Goal: Task Accomplishment & Management: Complete application form

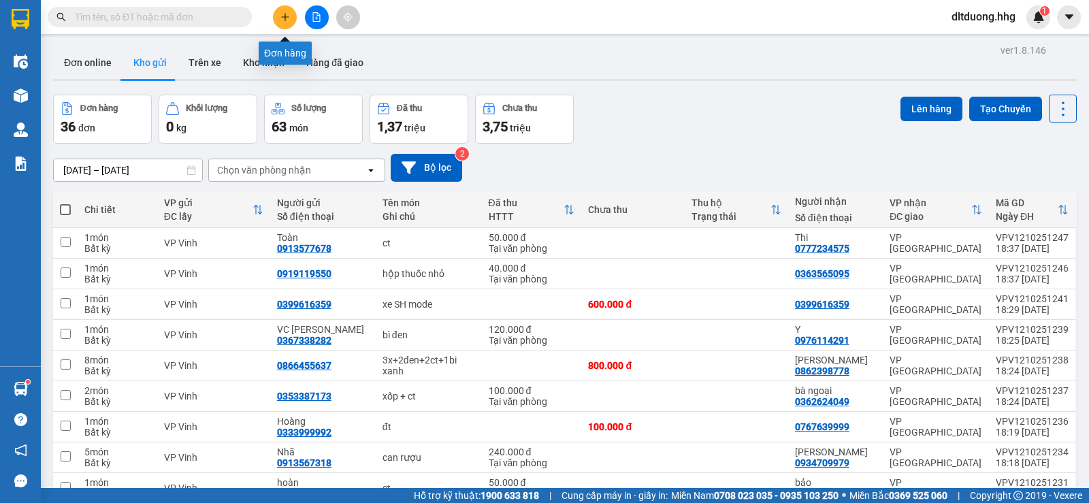
click at [293, 14] on button at bounding box center [285, 17] width 24 height 24
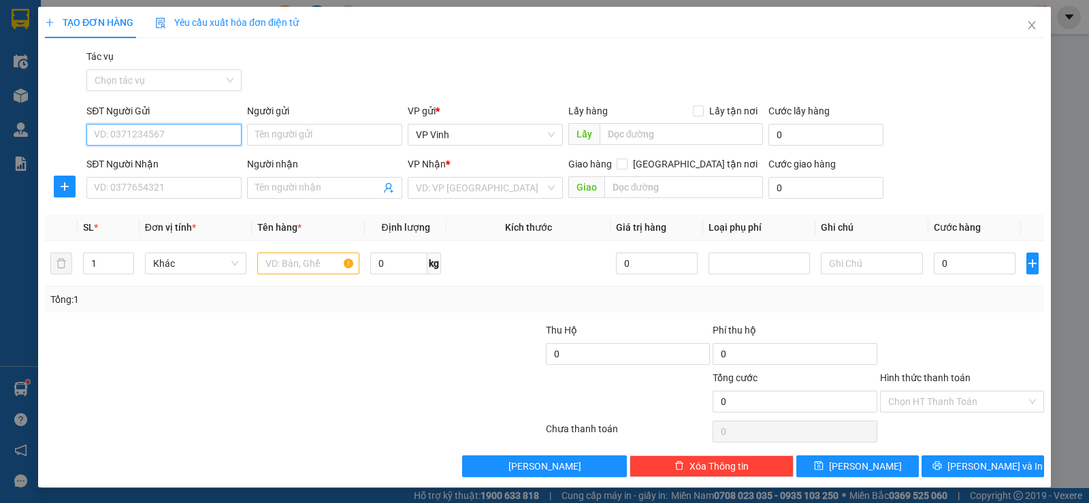
click at [142, 132] on input "SĐT Người Gửi" at bounding box center [163, 135] width 155 height 22
click at [663, 139] on input "text" at bounding box center [681, 134] width 164 height 22
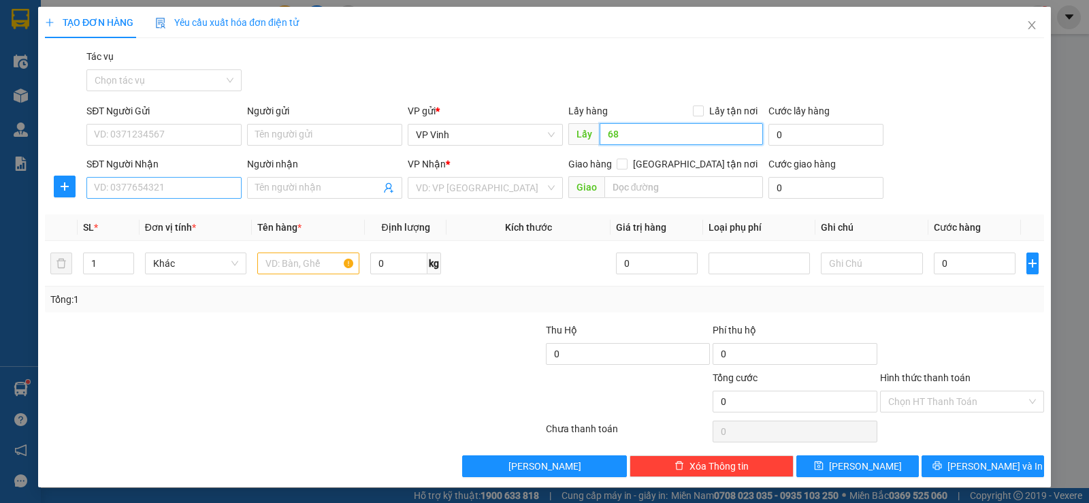
type input "68"
click at [182, 192] on input "SĐT Người Nhận" at bounding box center [163, 188] width 155 height 22
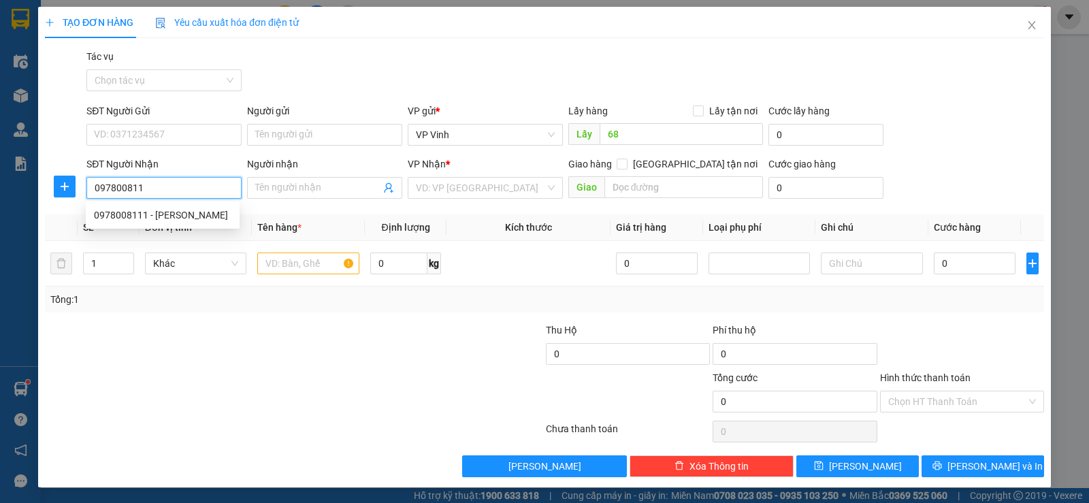
type input "0978008111"
click at [145, 207] on div "0978008111 - [PERSON_NAME]" at bounding box center [163, 215] width 154 height 22
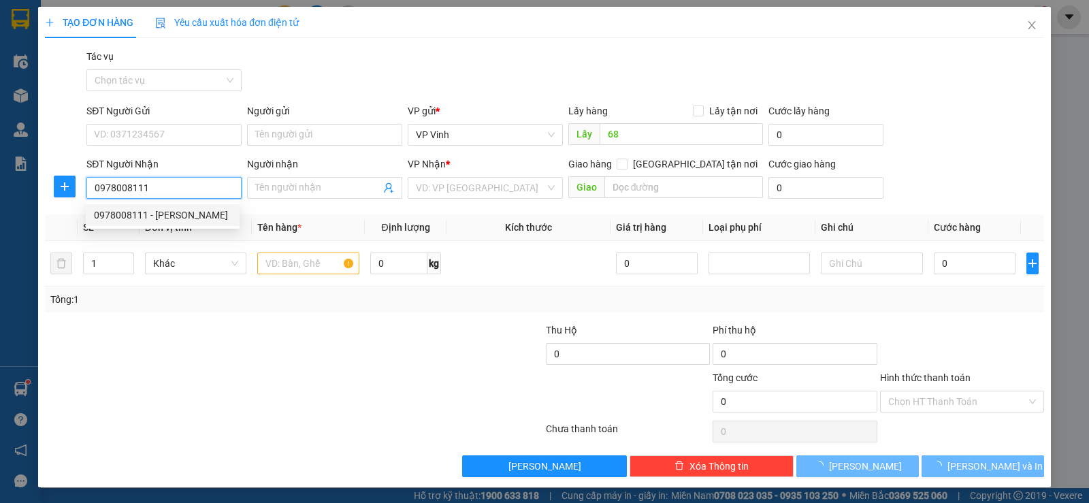
type input "[PERSON_NAME]"
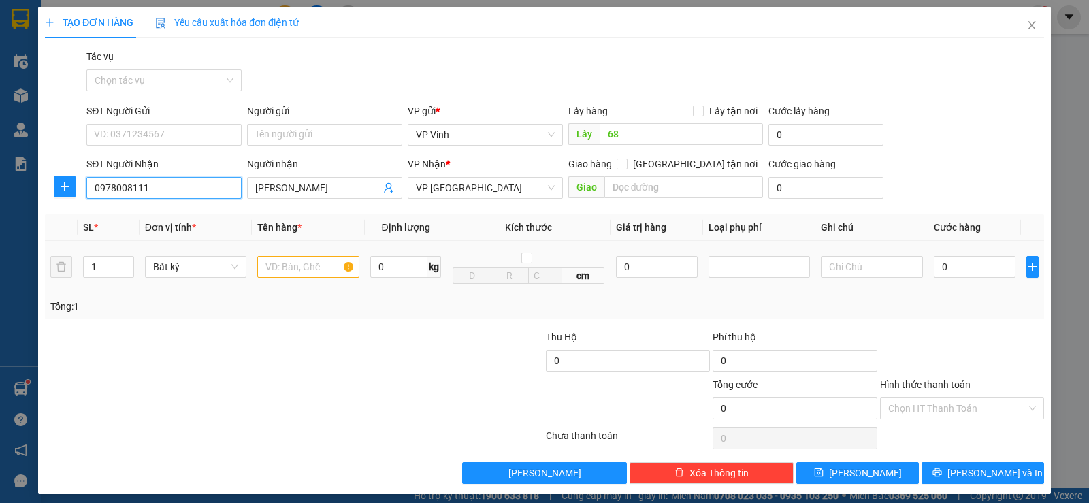
type input "0978008111"
click at [303, 265] on input "text" at bounding box center [308, 267] width 102 height 22
type input "bì bưởi"
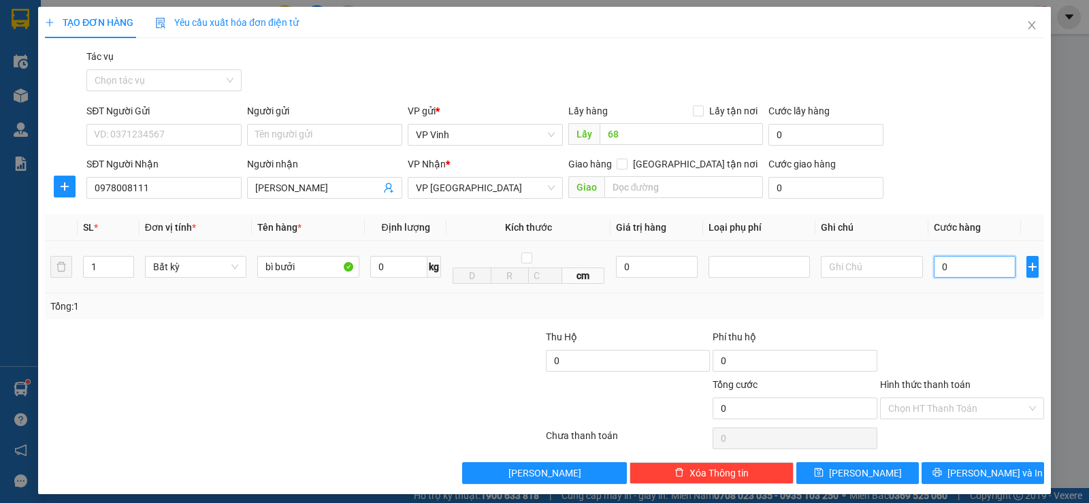
click at [941, 263] on input "0" at bounding box center [974, 267] width 82 height 22
type input "1"
type input "10"
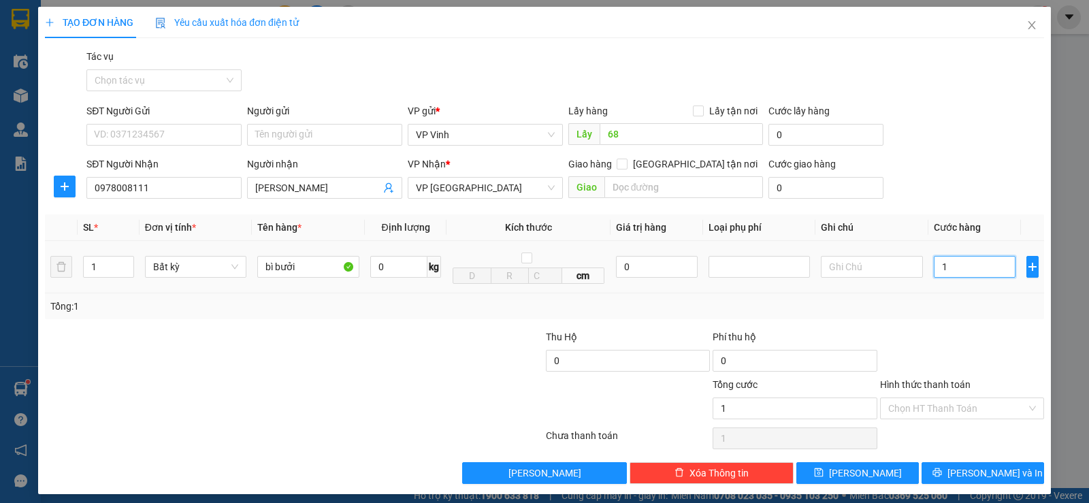
type input "10"
type input "100"
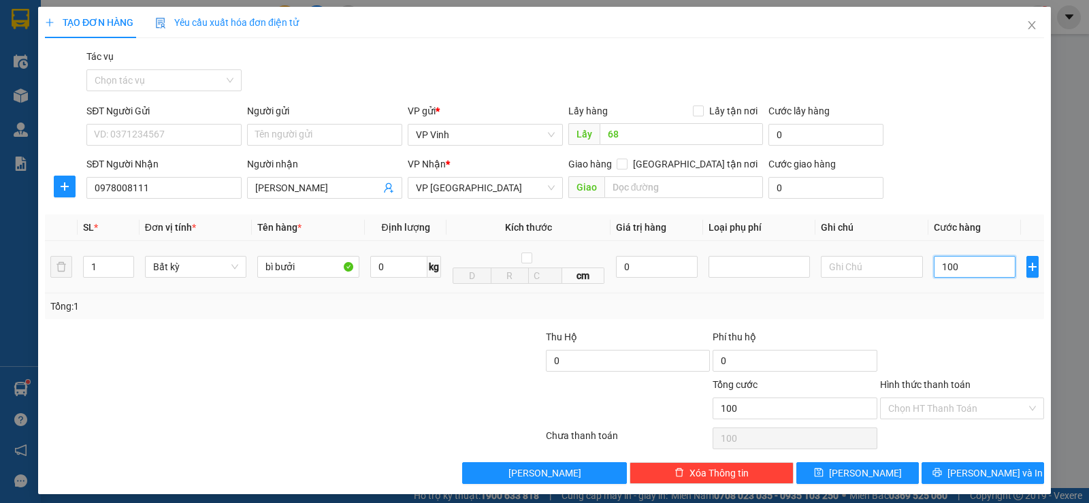
type input "1.000"
type input "10.000"
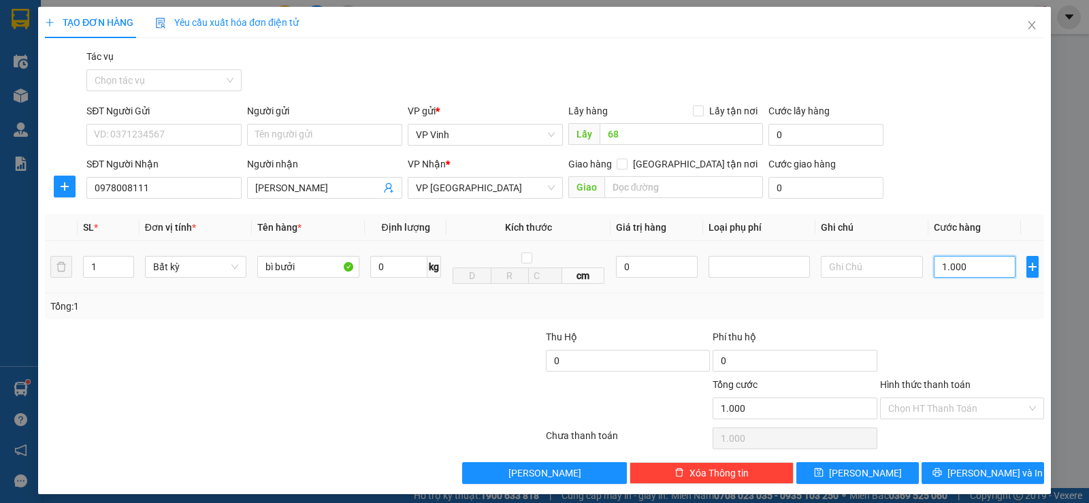
type input "10.000"
type input "100.000"
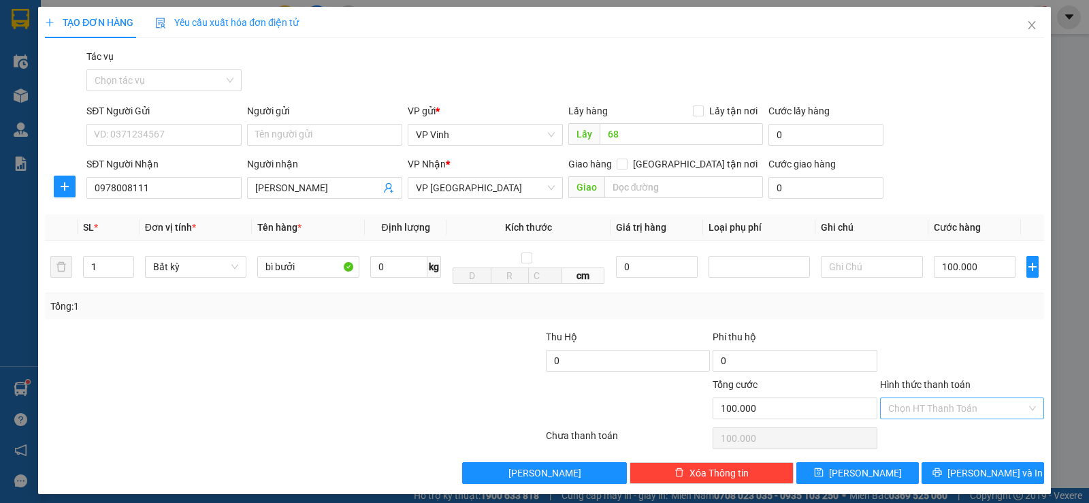
click at [979, 413] on input "Hình thức thanh toán" at bounding box center [957, 408] width 138 height 20
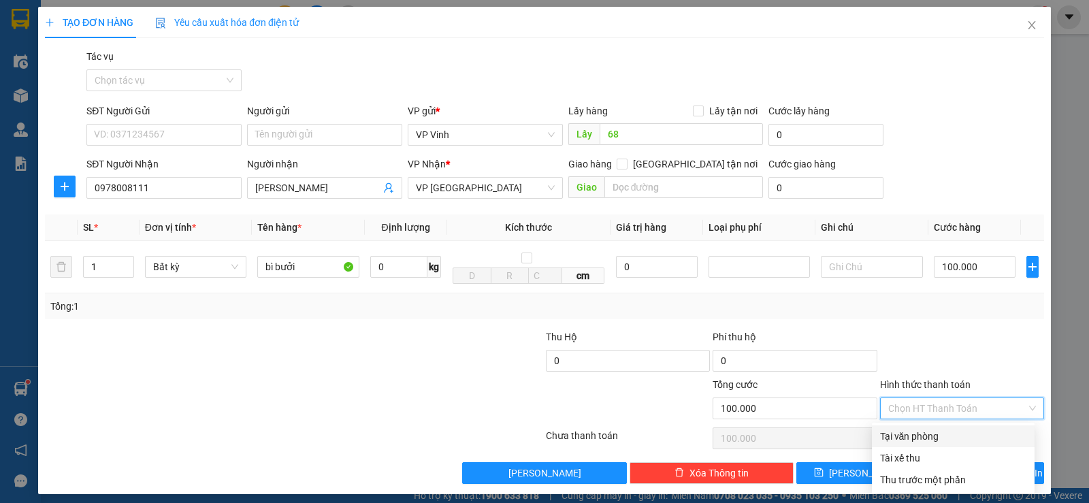
click at [942, 441] on div "Tại văn phòng" at bounding box center [953, 436] width 146 height 15
type input "0"
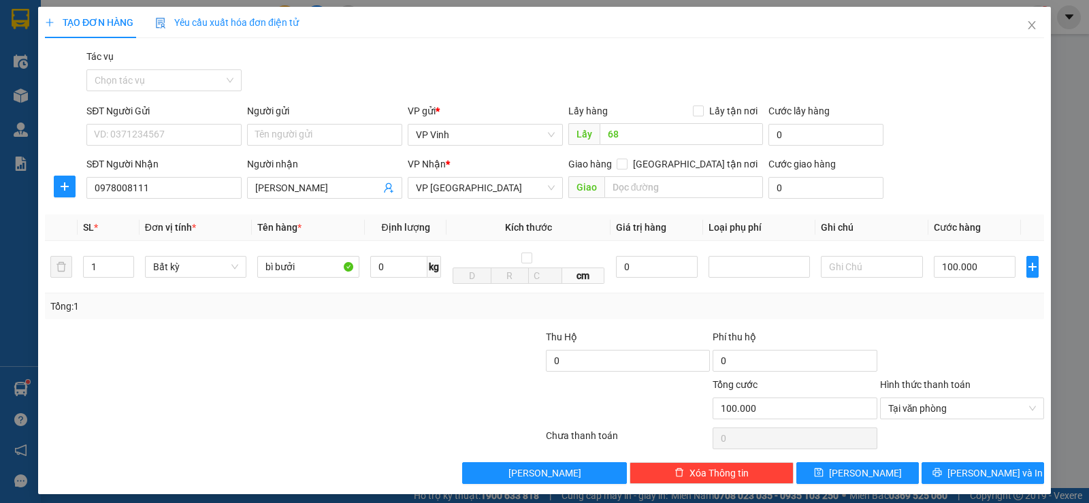
drag, startPoint x: 946, startPoint y: 474, endPoint x: 1006, endPoint y: 437, distance: 69.7
click at [1008, 435] on div at bounding box center [961, 438] width 167 height 27
click at [816, 469] on button "[PERSON_NAME]" at bounding box center [857, 473] width 122 height 22
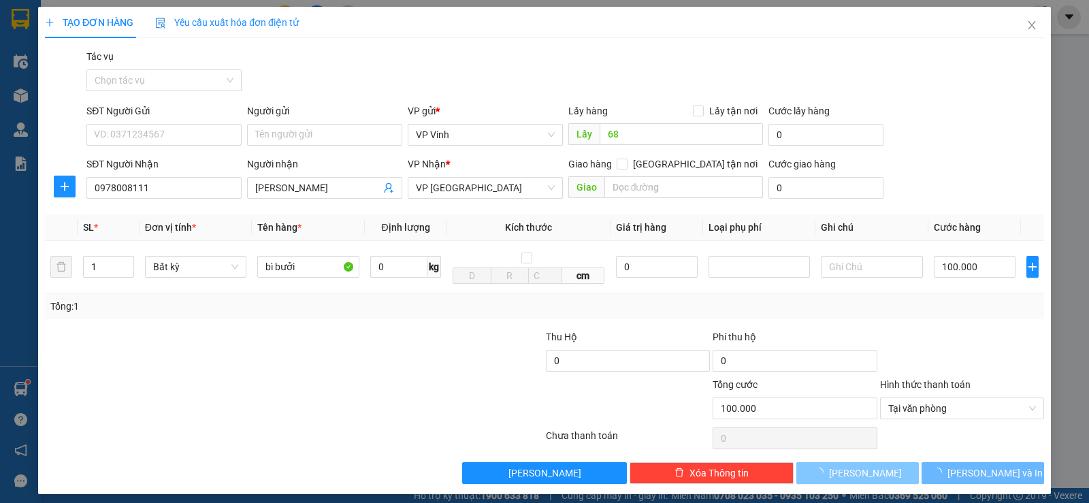
type input "0"
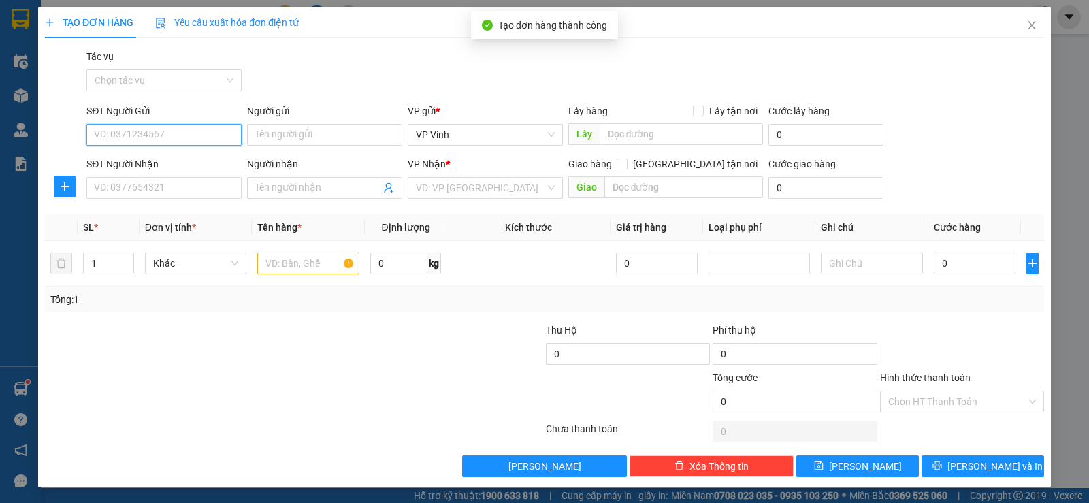
click at [210, 131] on input "SĐT Người Gửi" at bounding box center [163, 135] width 155 height 22
click at [142, 135] on input "SĐT Người Gửi" at bounding box center [163, 135] width 155 height 22
type input "0"
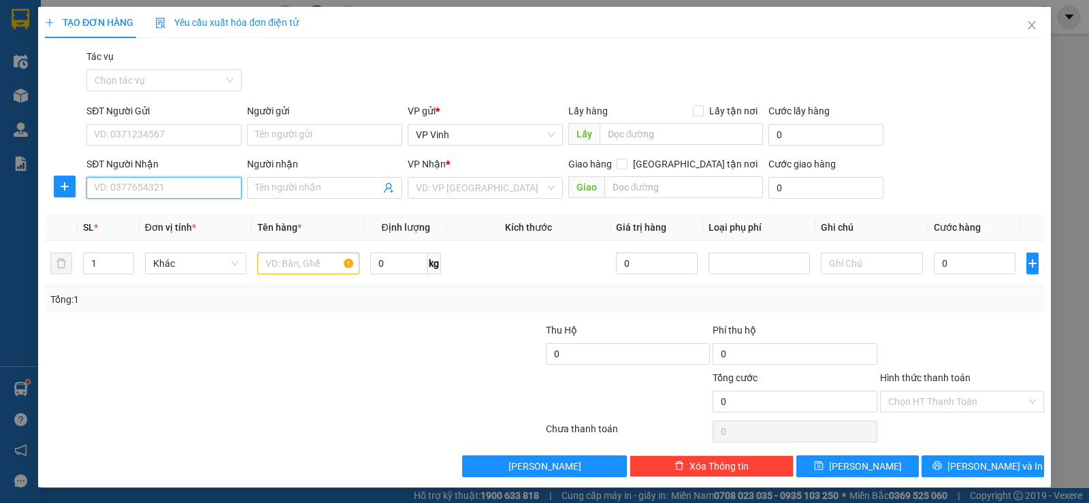
click at [148, 183] on input "SĐT Người Nhận" at bounding box center [163, 188] width 155 height 22
click at [539, 186] on div "VD: VP [GEOGRAPHIC_DATA]" at bounding box center [485, 188] width 155 height 22
type input "0982959369"
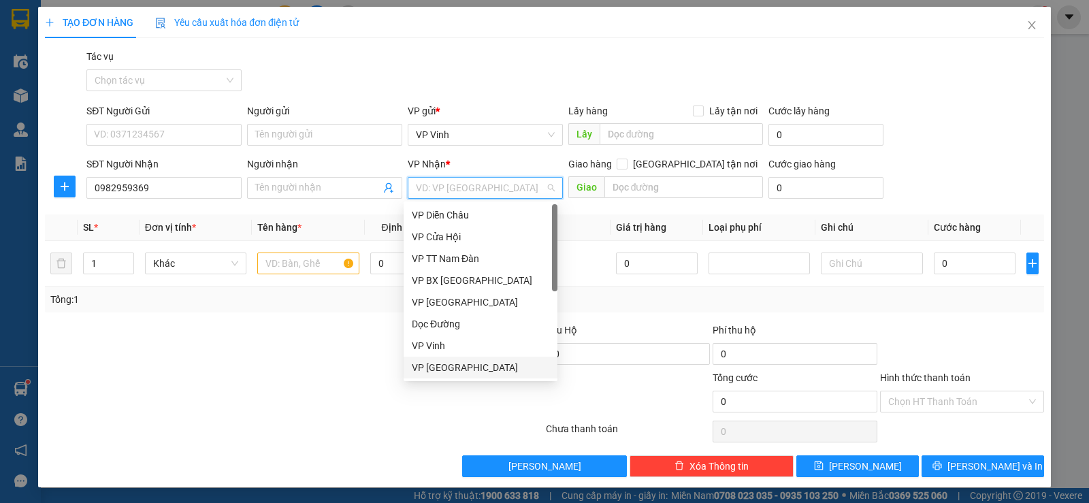
click at [495, 363] on div "VP [GEOGRAPHIC_DATA]" at bounding box center [480, 367] width 137 height 15
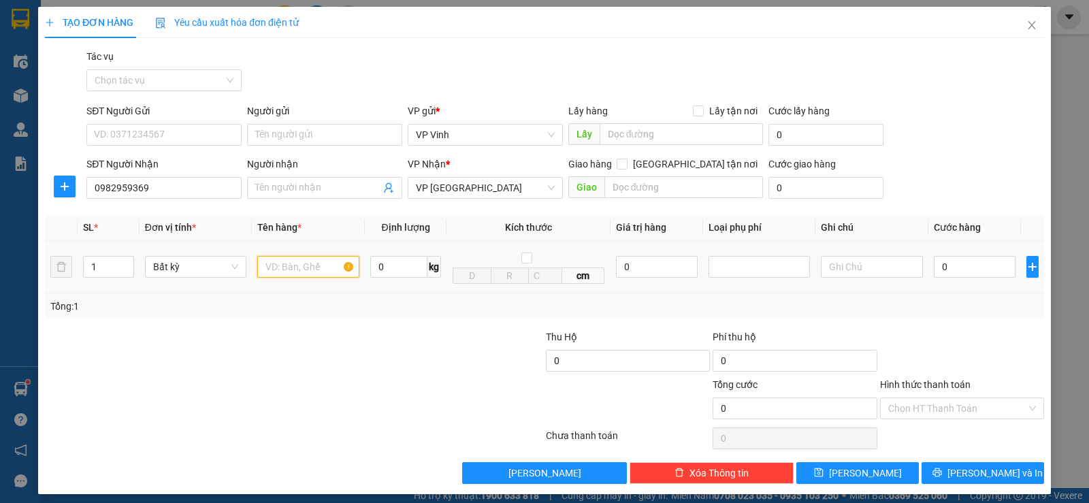
click at [282, 269] on input "text" at bounding box center [308, 267] width 102 height 22
type input "ct nhỏ"
click at [974, 266] on input "0" at bounding box center [974, 267] width 82 height 22
type input "5"
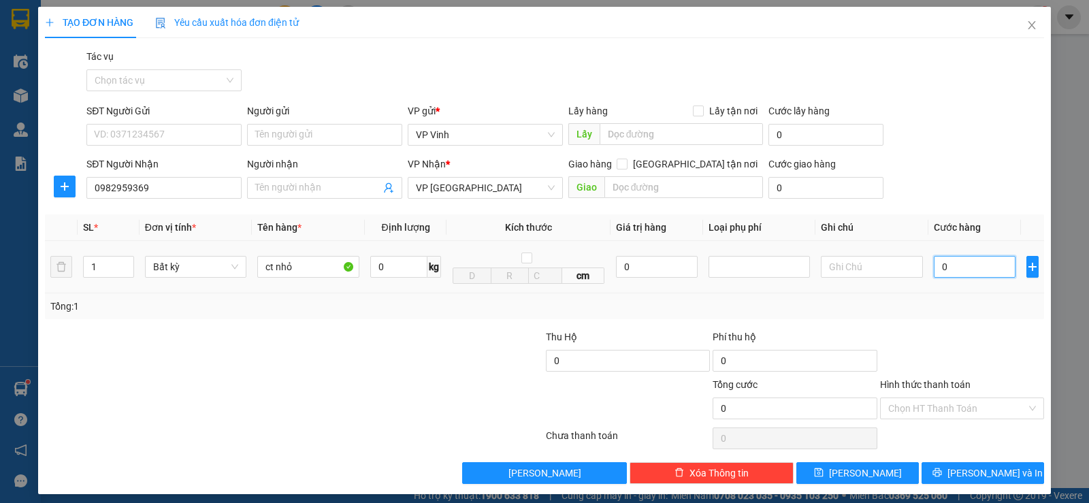
type input "5"
type input "50"
type input "500"
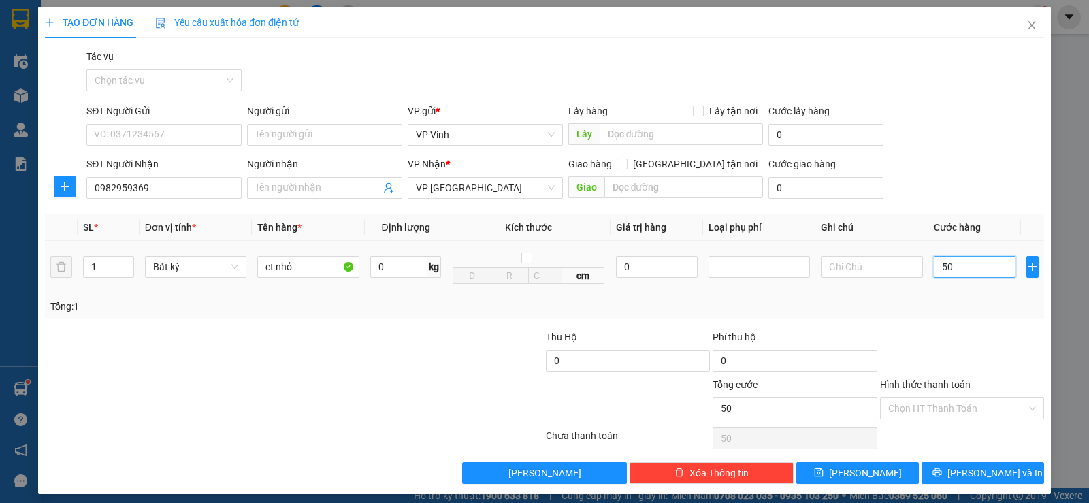
type input "500"
type input "5.000"
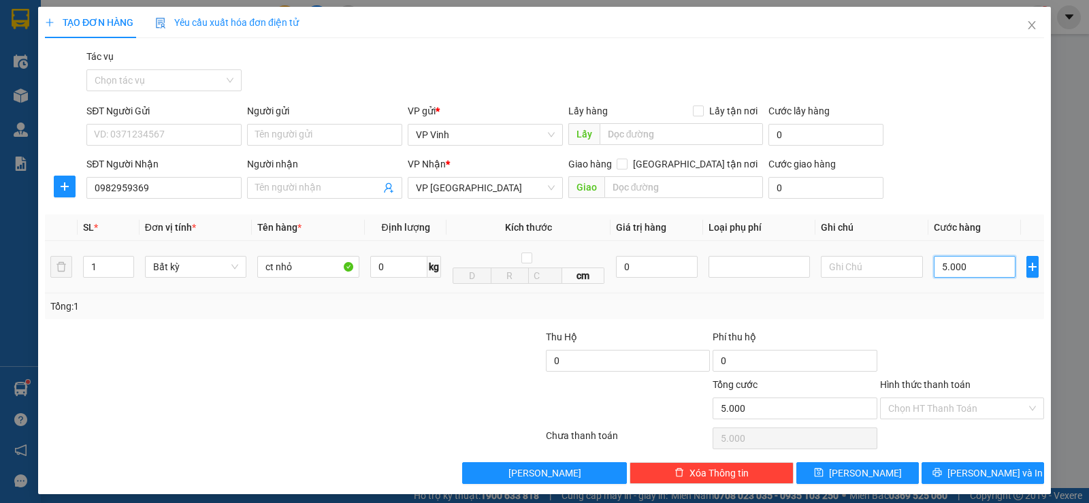
type input "50.000"
click at [115, 134] on input "SĐT Người Gửi" at bounding box center [163, 135] width 155 height 22
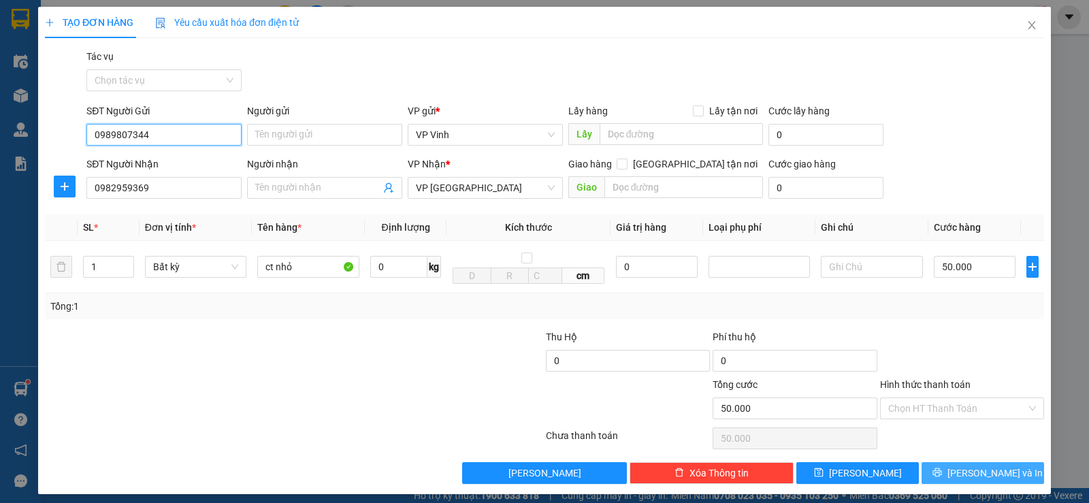
type input "0989807344"
click at [969, 476] on span "[PERSON_NAME] và In" at bounding box center [994, 472] width 95 height 15
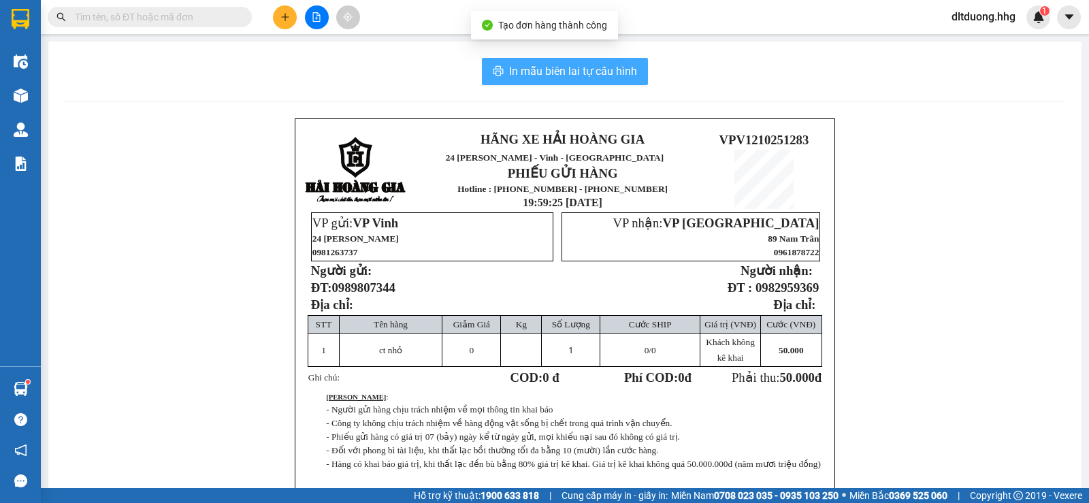
click at [600, 73] on span "In mẫu biên lai tự cấu hình" at bounding box center [573, 71] width 128 height 17
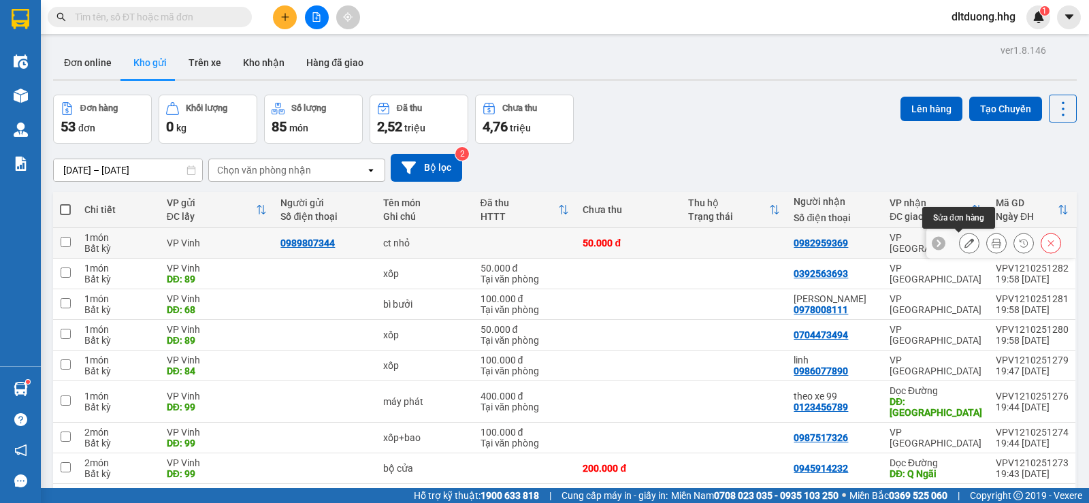
click at [964, 241] on icon at bounding box center [969, 243] width 10 height 10
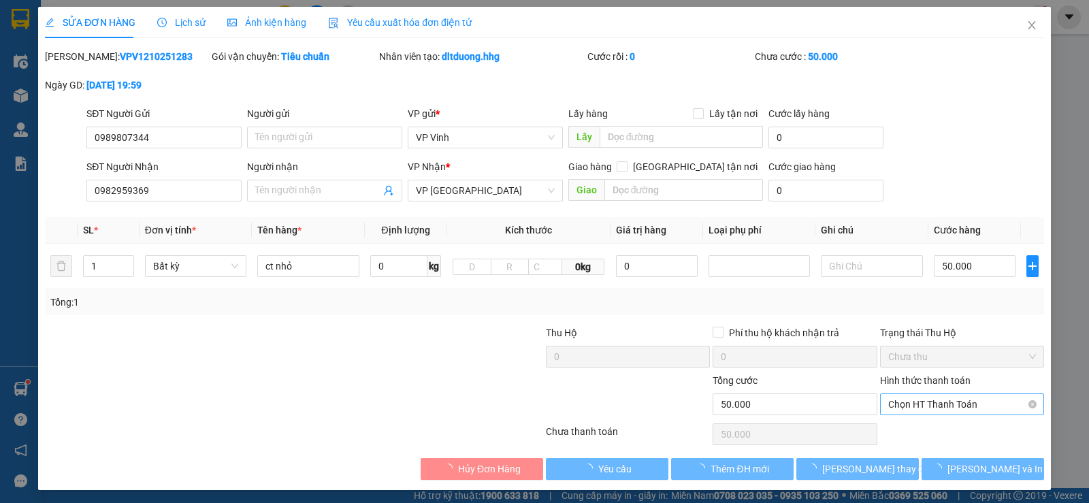
type input "0989807344"
type input "0982959369"
type input "0"
type input "50.000"
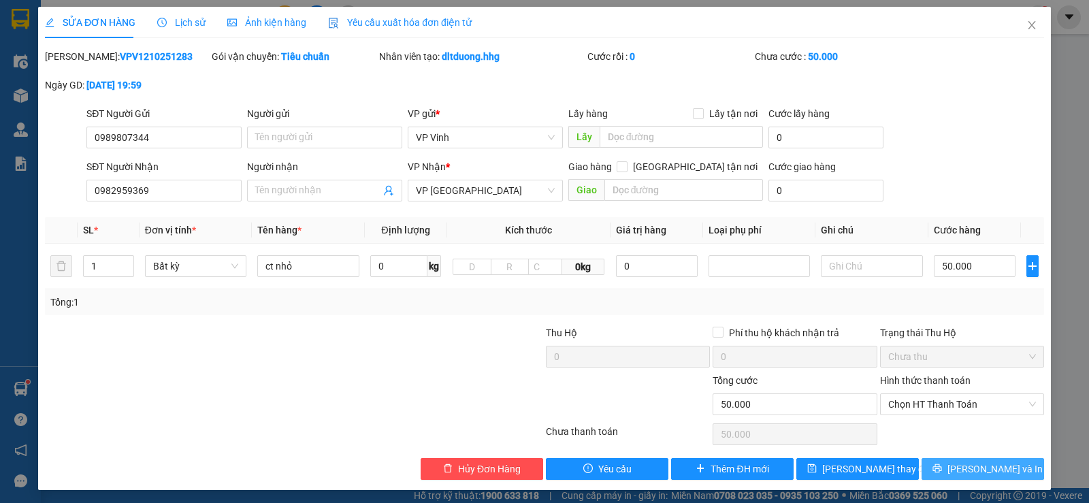
click at [942, 463] on icon "printer" at bounding box center [937, 468] width 10 height 10
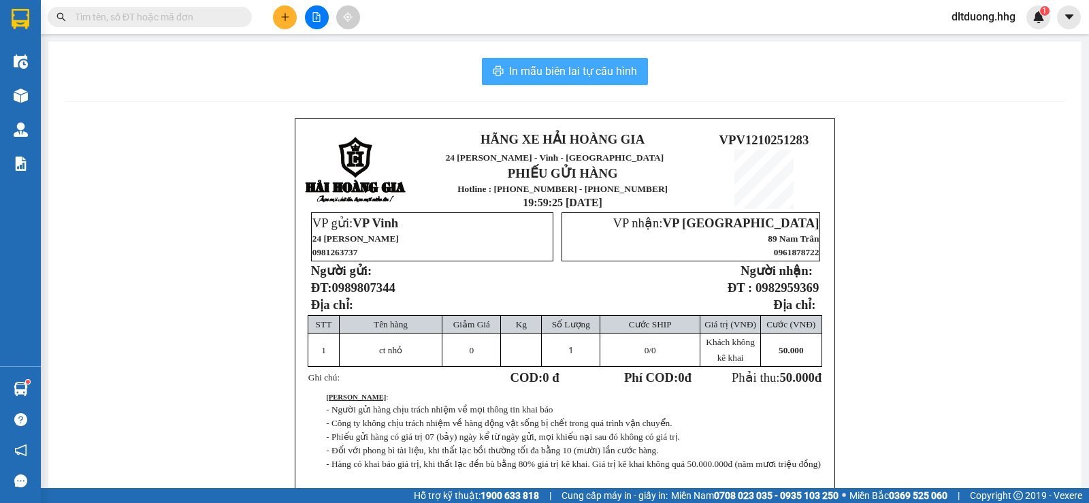
click at [552, 69] on span "In mẫu biên lai tự cấu hình" at bounding box center [573, 71] width 128 height 17
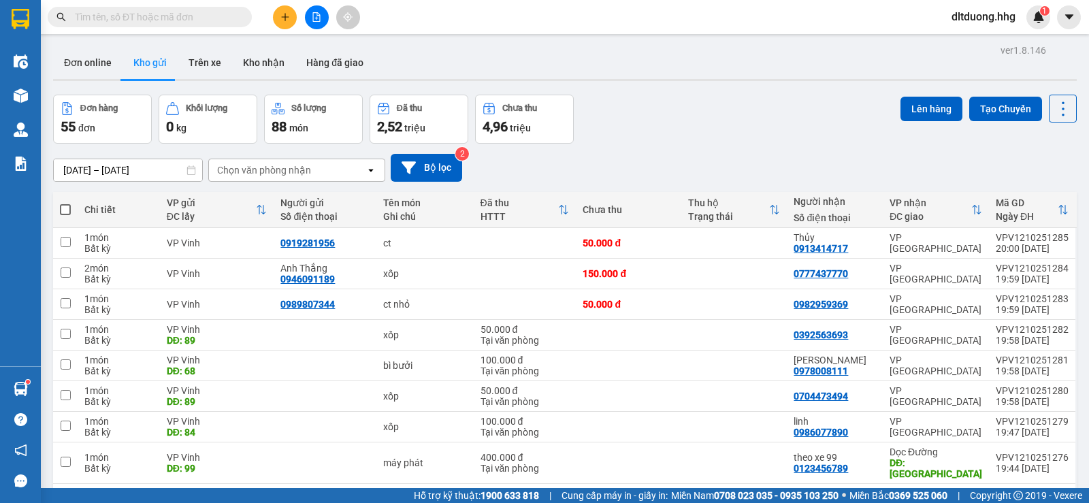
click at [141, 11] on input "text" at bounding box center [155, 17] width 161 height 15
click at [281, 17] on icon "plus" at bounding box center [285, 17] width 10 height 10
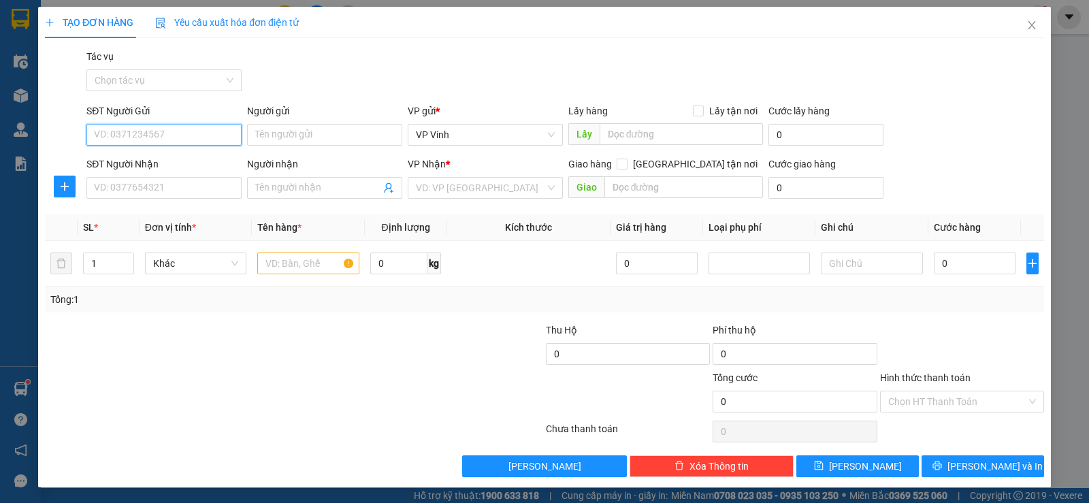
click at [165, 133] on input "SĐT Người Gửi" at bounding box center [163, 135] width 155 height 22
type input "0981696879"
click at [188, 163] on div "0981696879 - Rèm Thắng Oanh" at bounding box center [162, 161] width 137 height 15
type input "Rèm Thắng Oanh"
type input "0981696879"
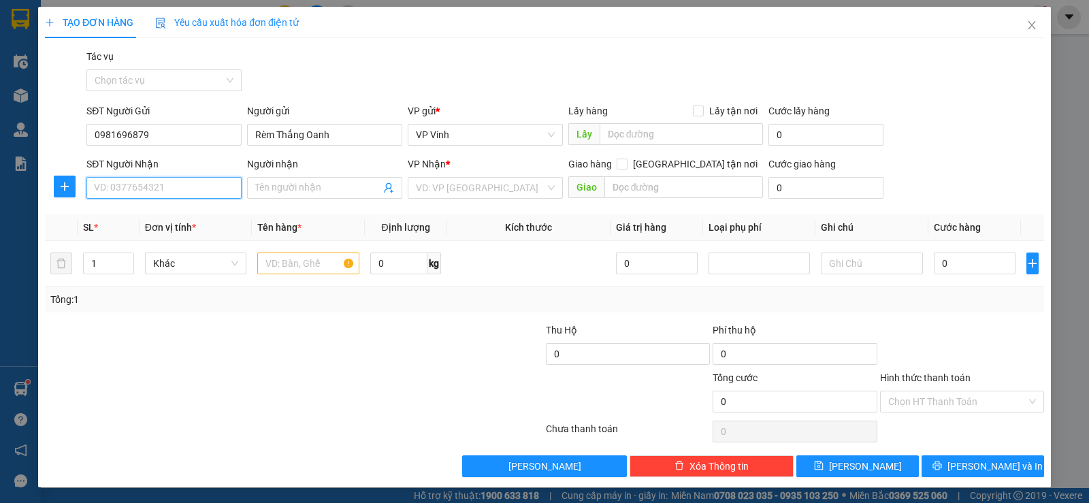
click at [186, 187] on input "SĐT Người Nhận" at bounding box center [163, 188] width 155 height 22
click at [189, 216] on div "0984871433" at bounding box center [162, 214] width 137 height 15
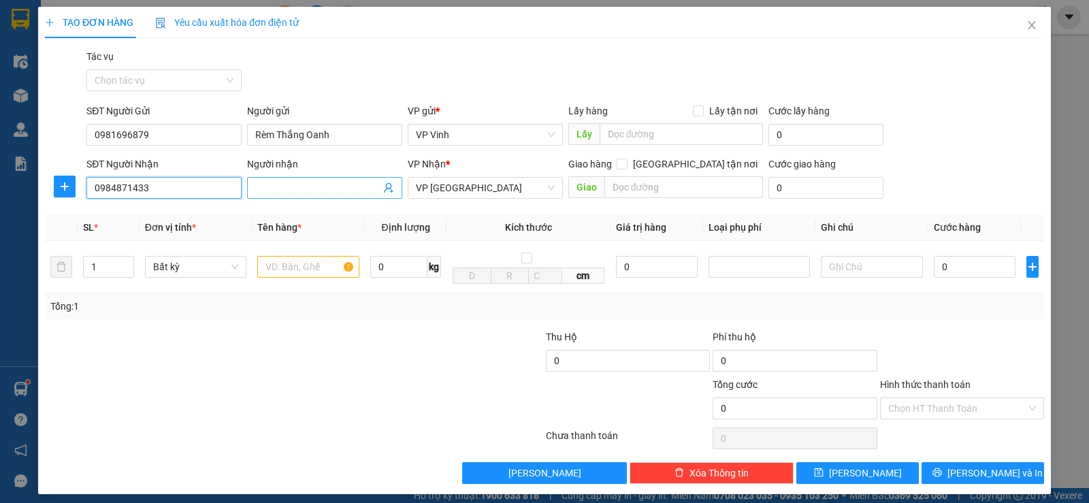
type input "0984871433"
click at [305, 185] on input "Người nhận" at bounding box center [317, 187] width 125 height 15
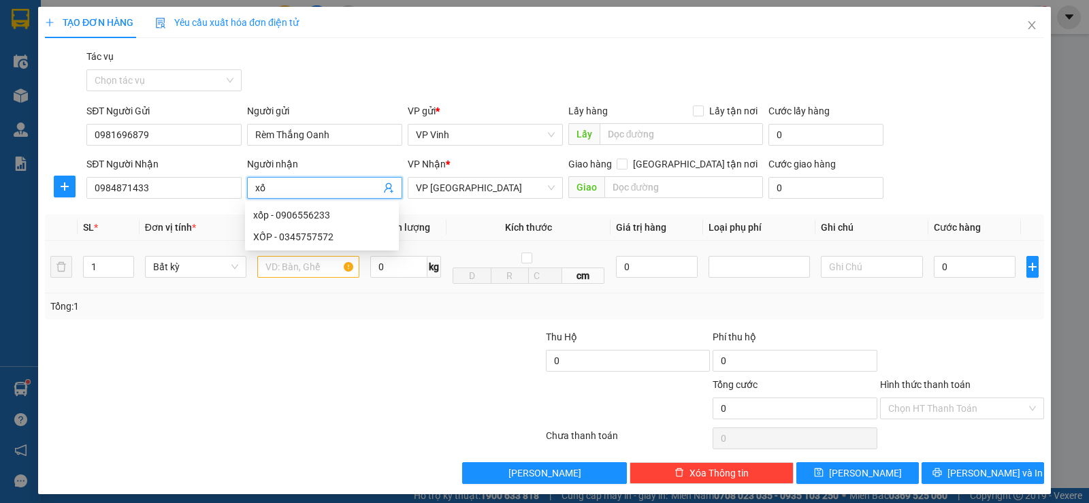
type input "x"
click at [282, 268] on input "text" at bounding box center [308, 267] width 102 height 22
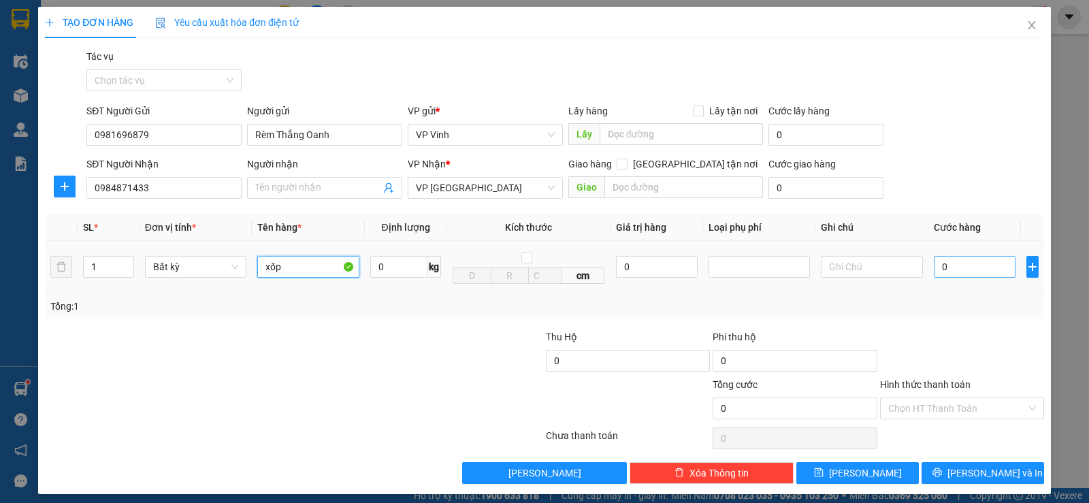
type input "xốp"
click at [945, 270] on input "0" at bounding box center [974, 267] width 82 height 22
type input "5"
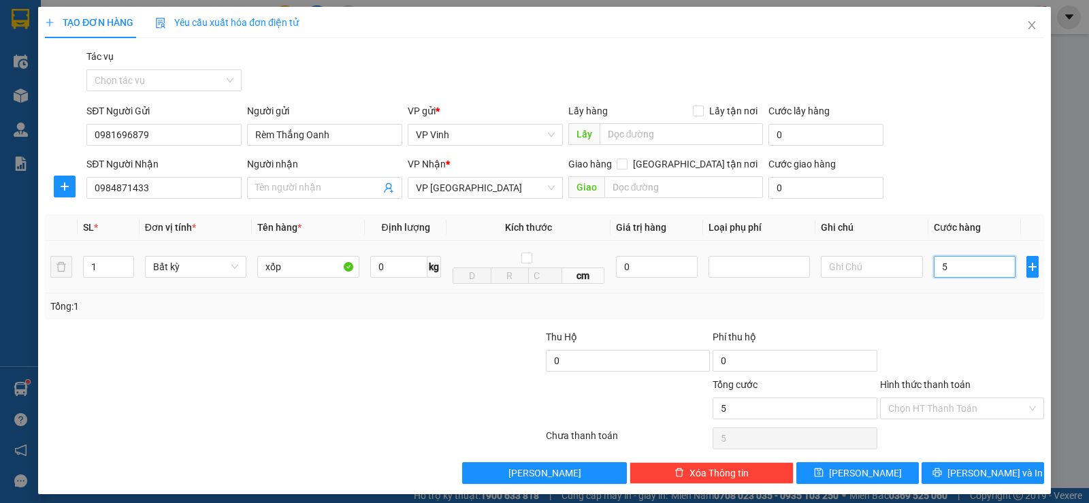
type input "50"
type input "500"
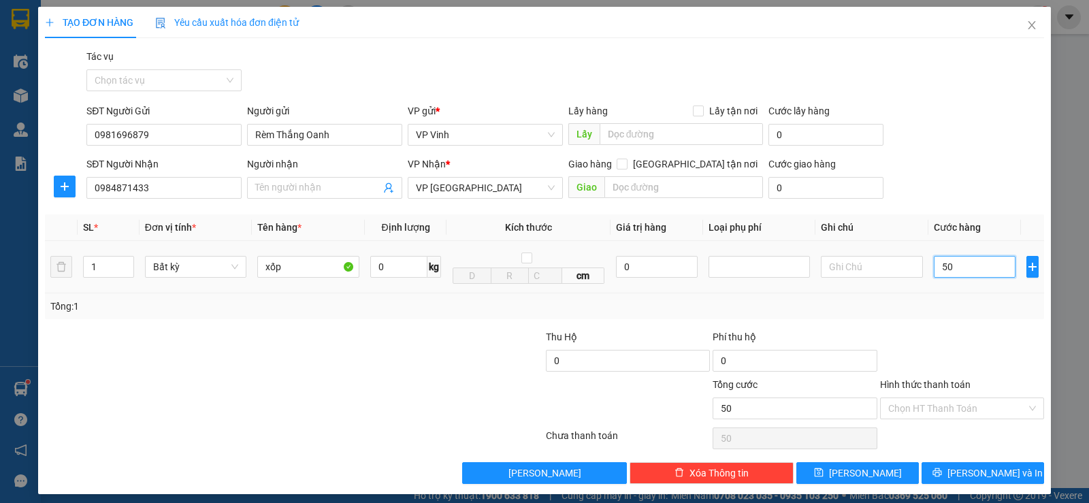
type input "500"
type input "5.000"
type input "50.000"
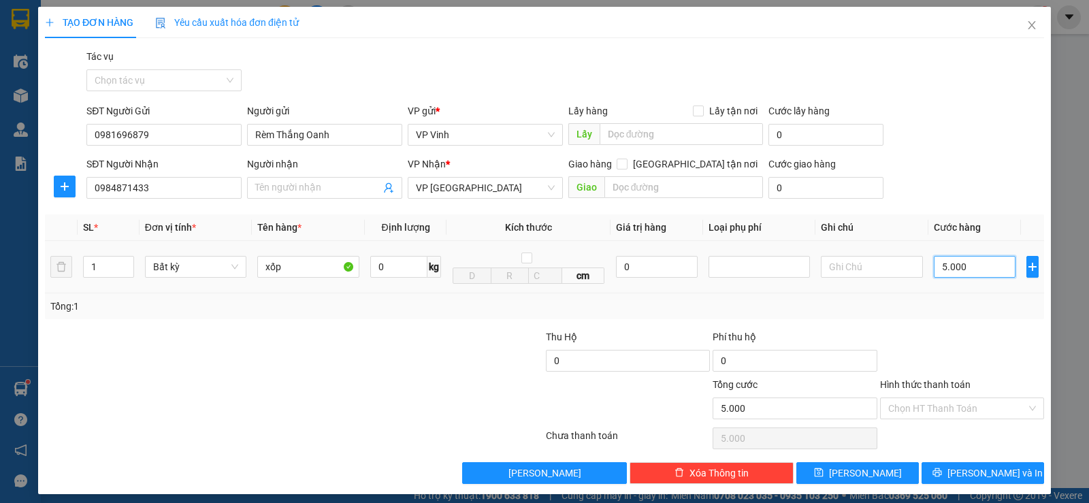
type input "50.000"
click at [971, 407] on input "Hình thức thanh toán" at bounding box center [957, 408] width 138 height 20
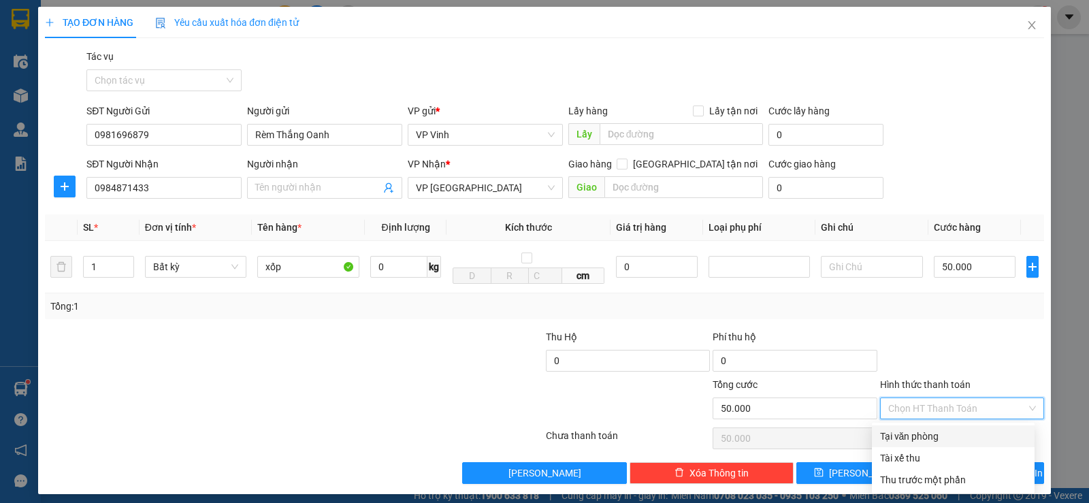
click at [910, 439] on div "Tại văn phòng" at bounding box center [953, 436] width 146 height 15
type input "0"
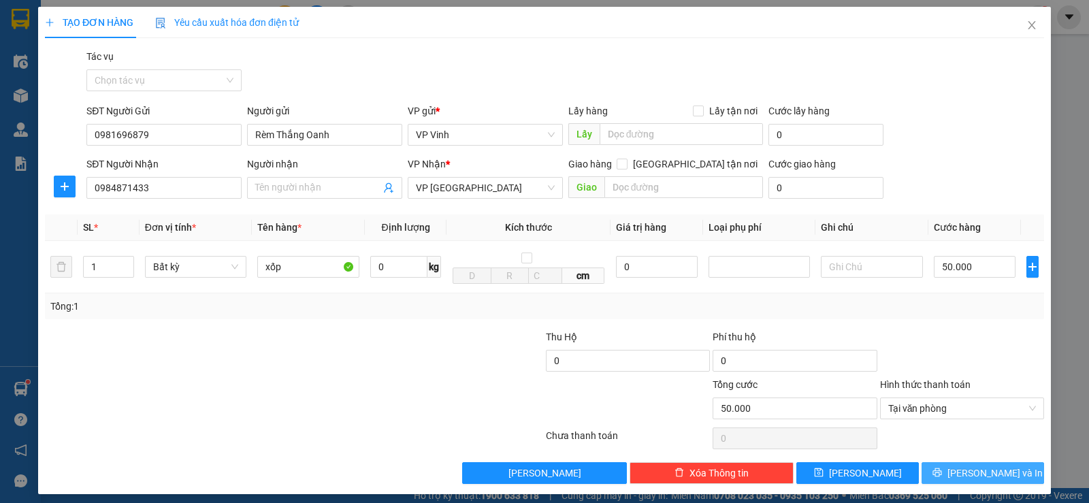
click at [973, 474] on span "[PERSON_NAME] và In" at bounding box center [994, 472] width 95 height 15
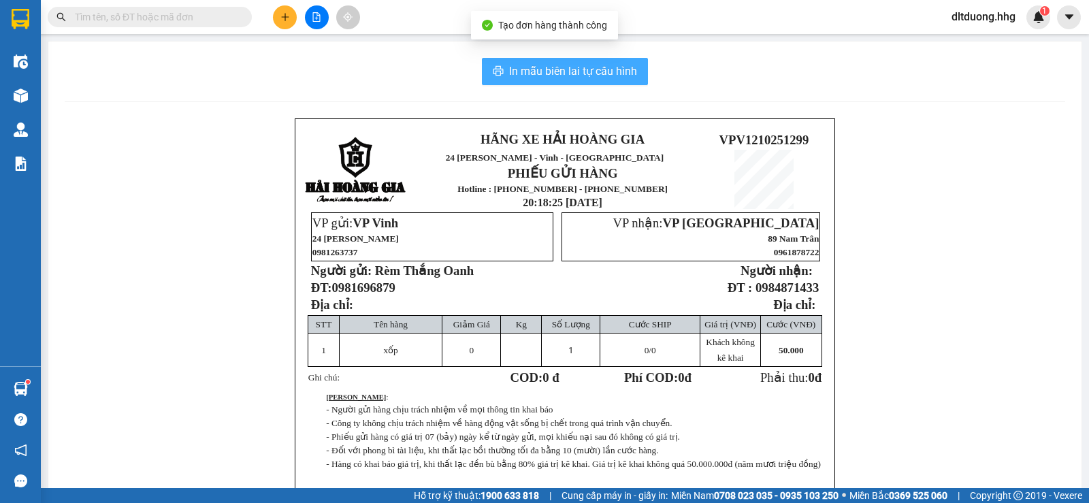
click at [570, 75] on span "In mẫu biên lai tự cấu hình" at bounding box center [573, 71] width 128 height 17
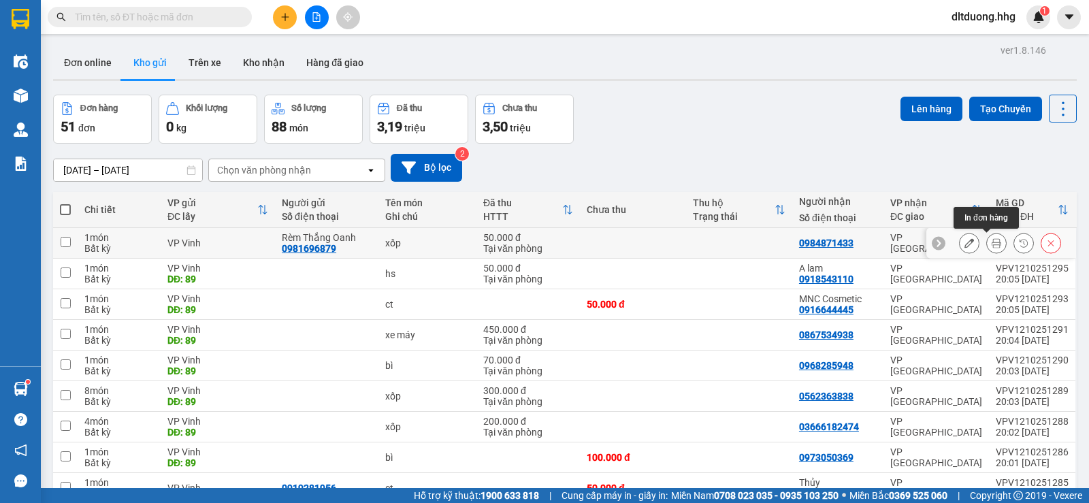
click at [991, 244] on icon at bounding box center [996, 243] width 10 height 10
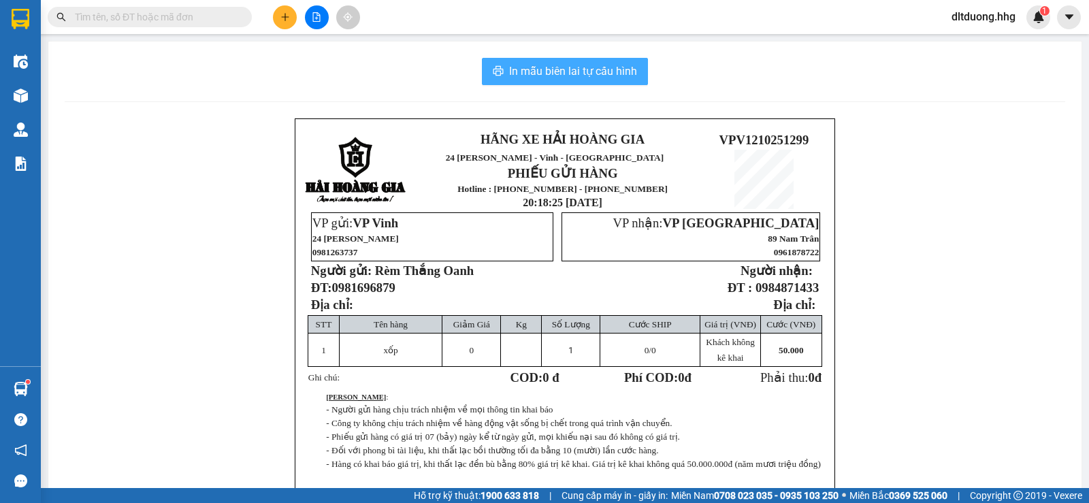
click at [548, 76] on span "In mẫu biên lai tự cấu hình" at bounding box center [573, 71] width 128 height 17
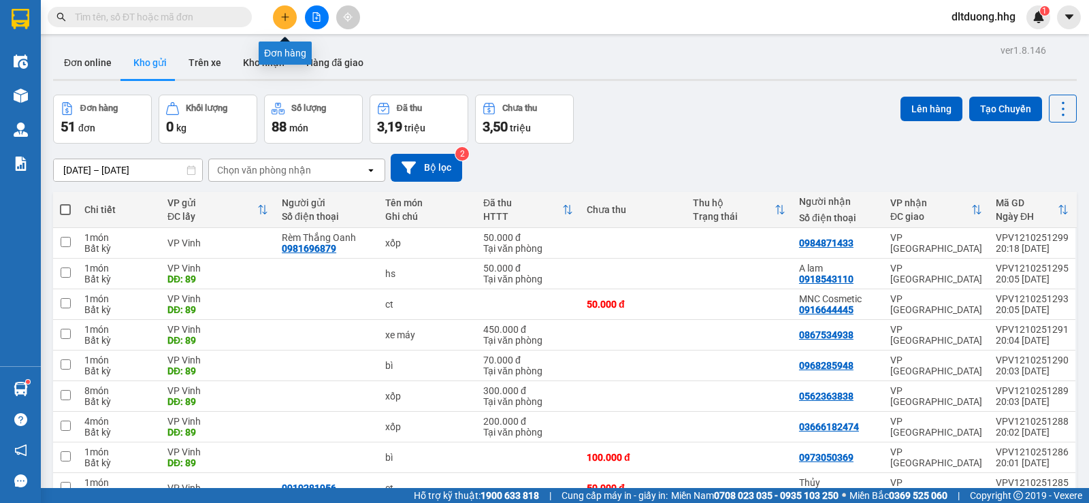
click at [285, 7] on button at bounding box center [285, 17] width 24 height 24
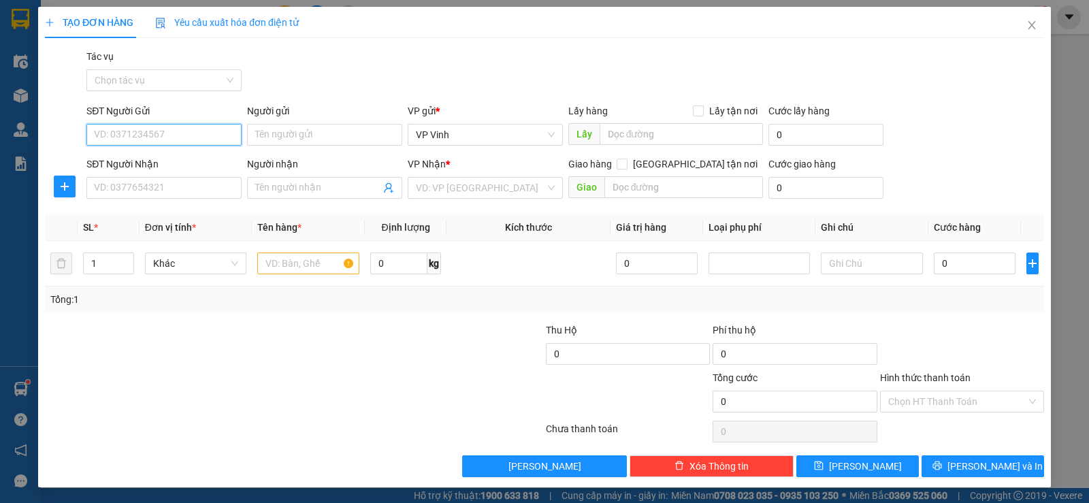
click at [153, 141] on input "SĐT Người Gửi" at bounding box center [163, 135] width 155 height 22
click at [1026, 21] on icon "close" at bounding box center [1031, 25] width 11 height 11
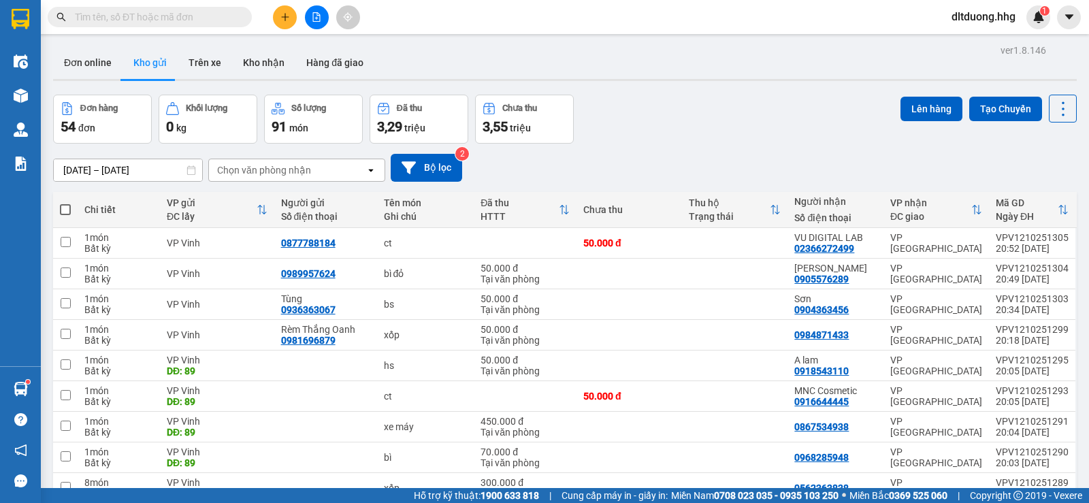
click at [1000, 13] on span "dltduong.hhg" at bounding box center [983, 16] width 86 height 17
click at [986, 44] on span "Đăng xuất" at bounding box center [988, 42] width 59 height 15
